Goal: Task Accomplishment & Management: Manage account settings

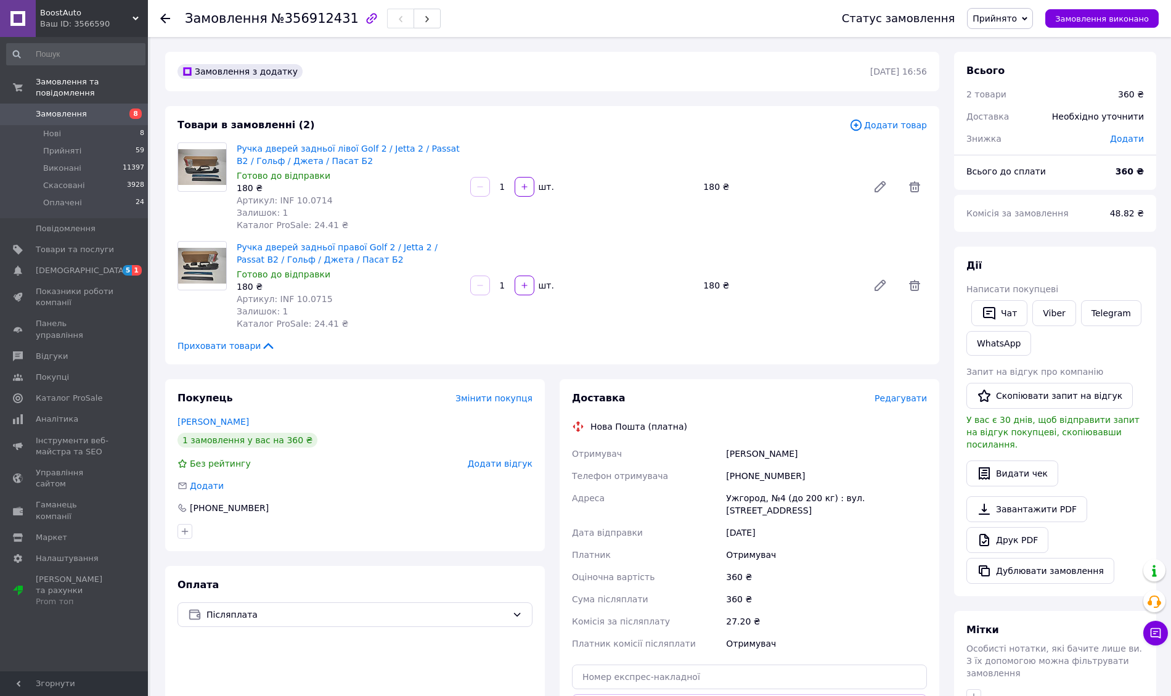
click at [80, 125] on li "Нові 8" at bounding box center [76, 133] width 152 height 17
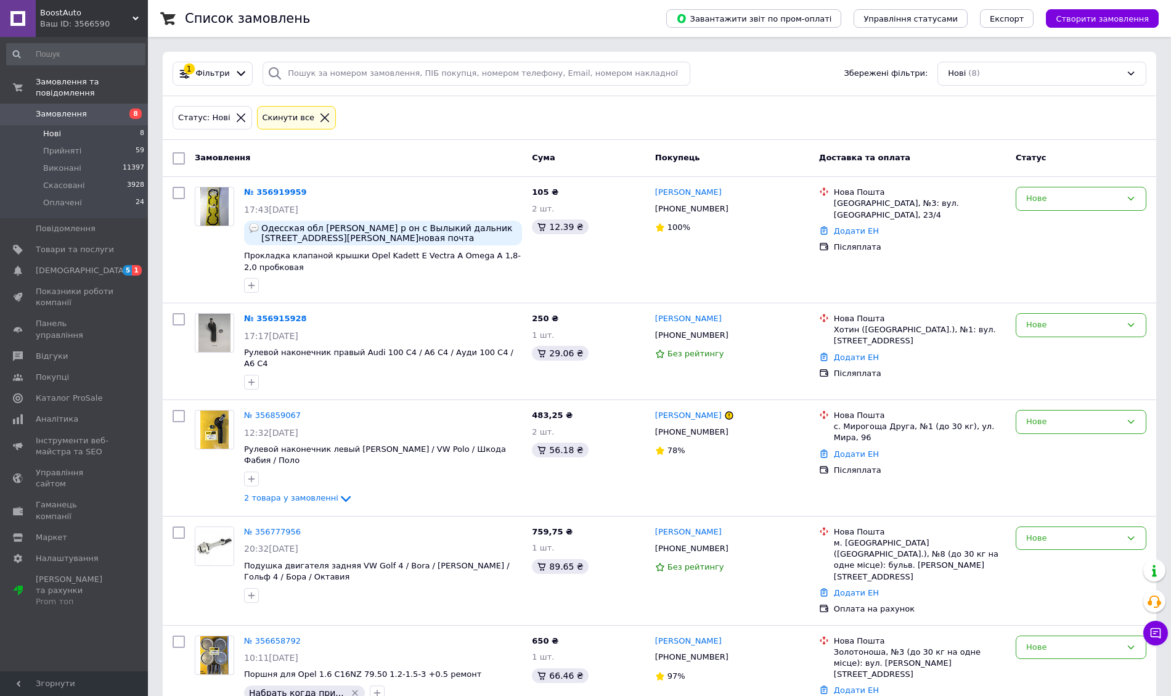
click at [96, 125] on li "Нові 8" at bounding box center [76, 133] width 152 height 17
click at [121, 195] on li "Оплачені 24" at bounding box center [76, 205] width 152 height 23
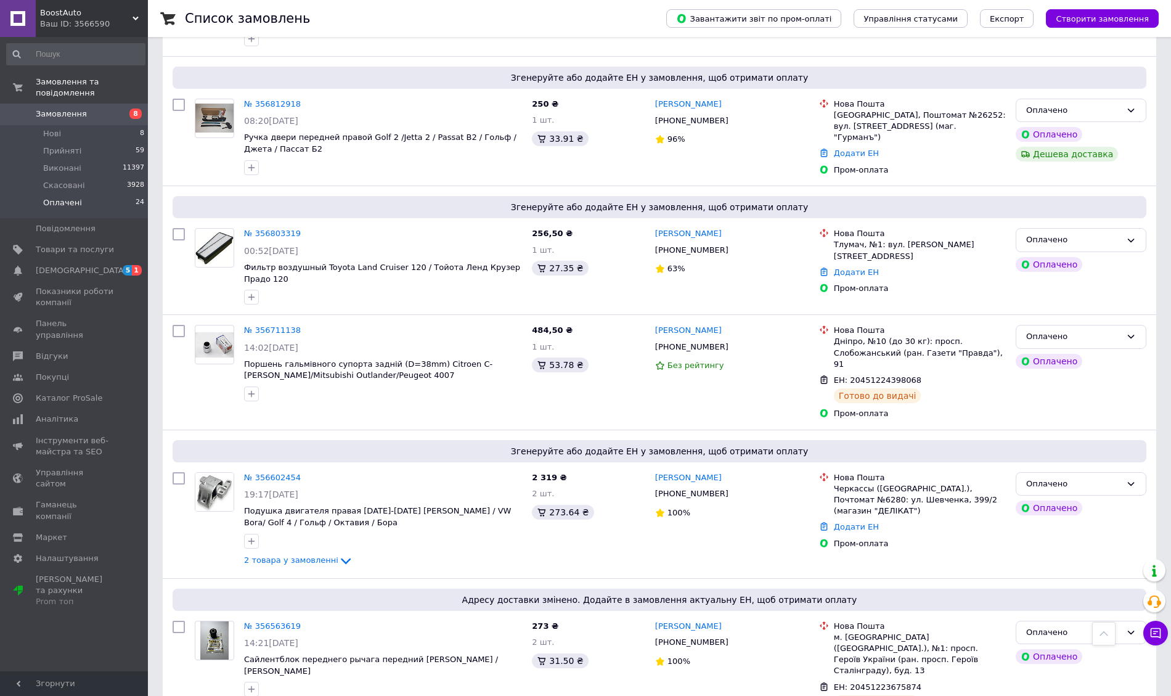
scroll to position [903, 0]
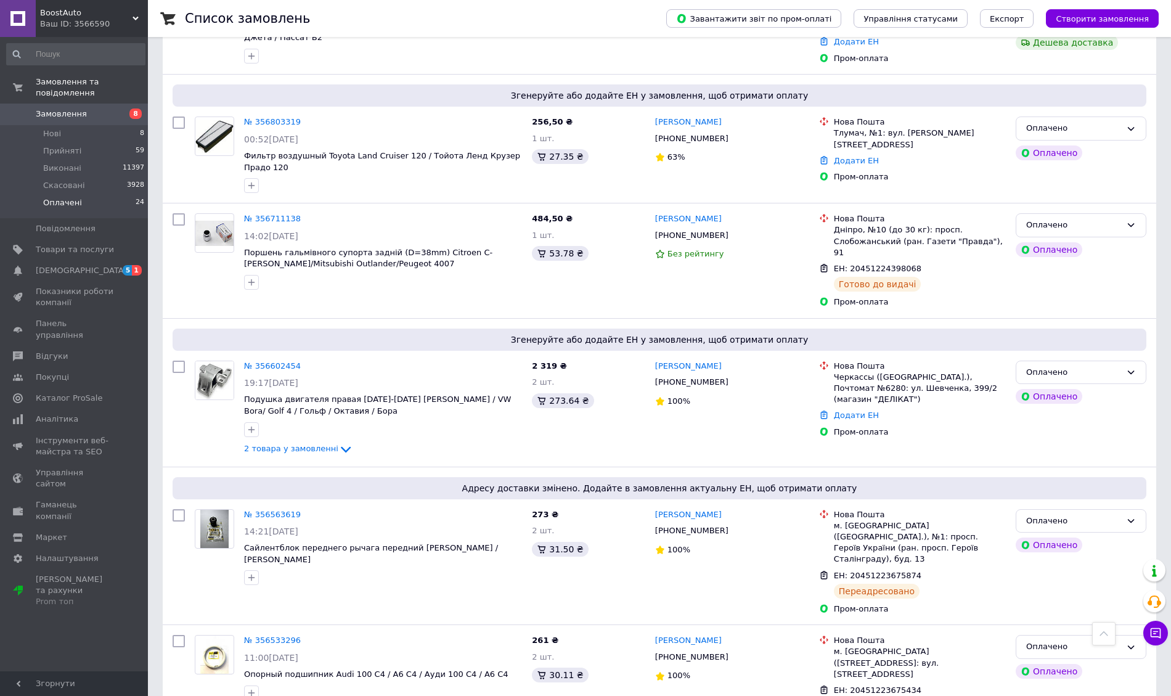
click at [53, 128] on span "Нові" at bounding box center [52, 133] width 18 height 11
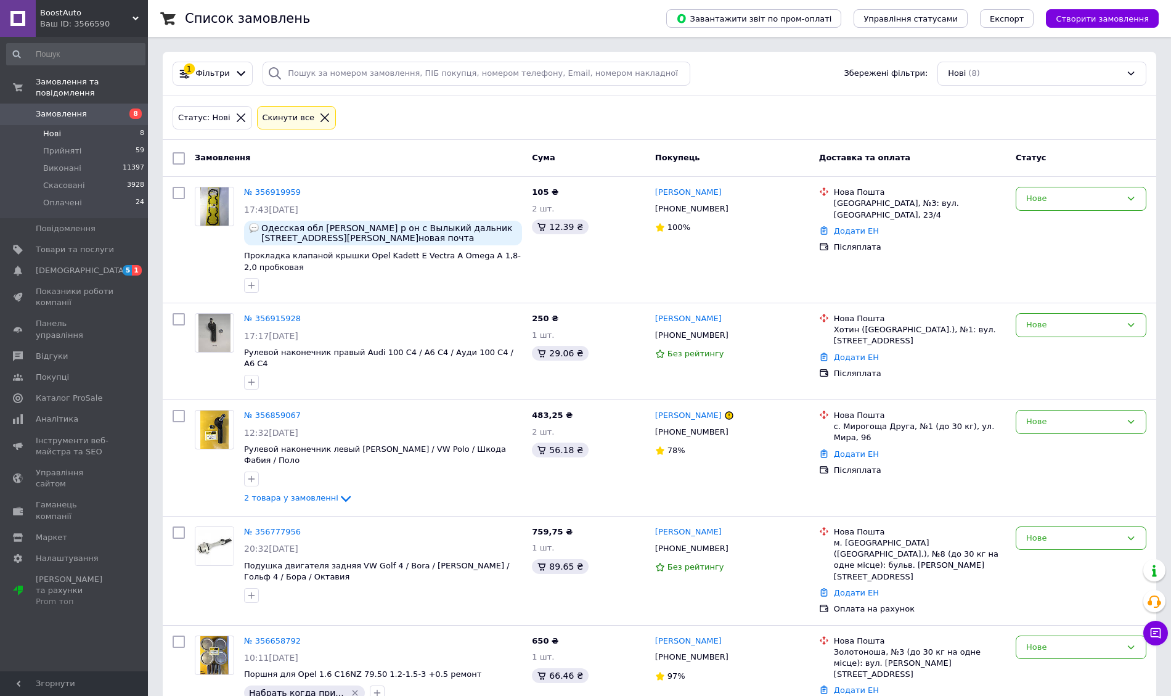
click at [412, 161] on div "Замовлення" at bounding box center [358, 158] width 337 height 22
click at [413, 161] on div "Замовлення" at bounding box center [358, 158] width 337 height 22
click at [79, 127] on li "Нові 8" at bounding box center [76, 133] width 152 height 17
